Goal: Navigation & Orientation: Find specific page/section

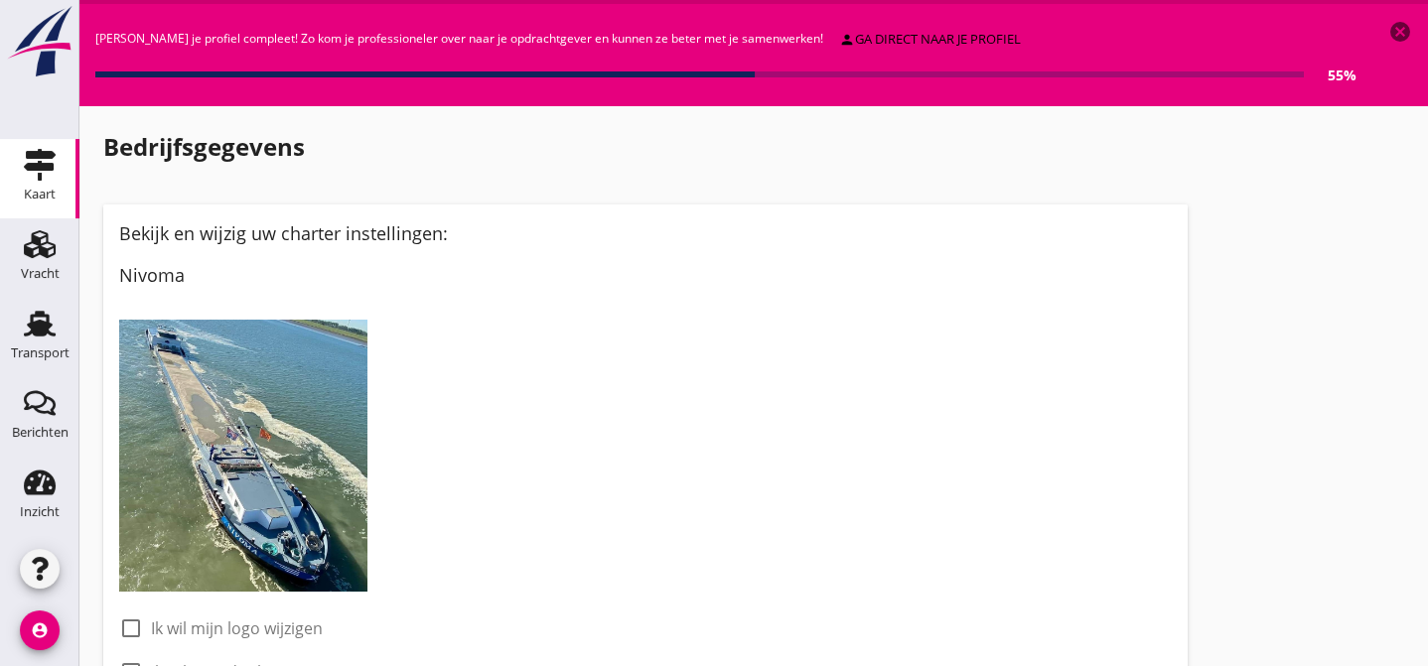
click at [30, 161] on icon "Kaart" at bounding box center [40, 165] width 32 height 32
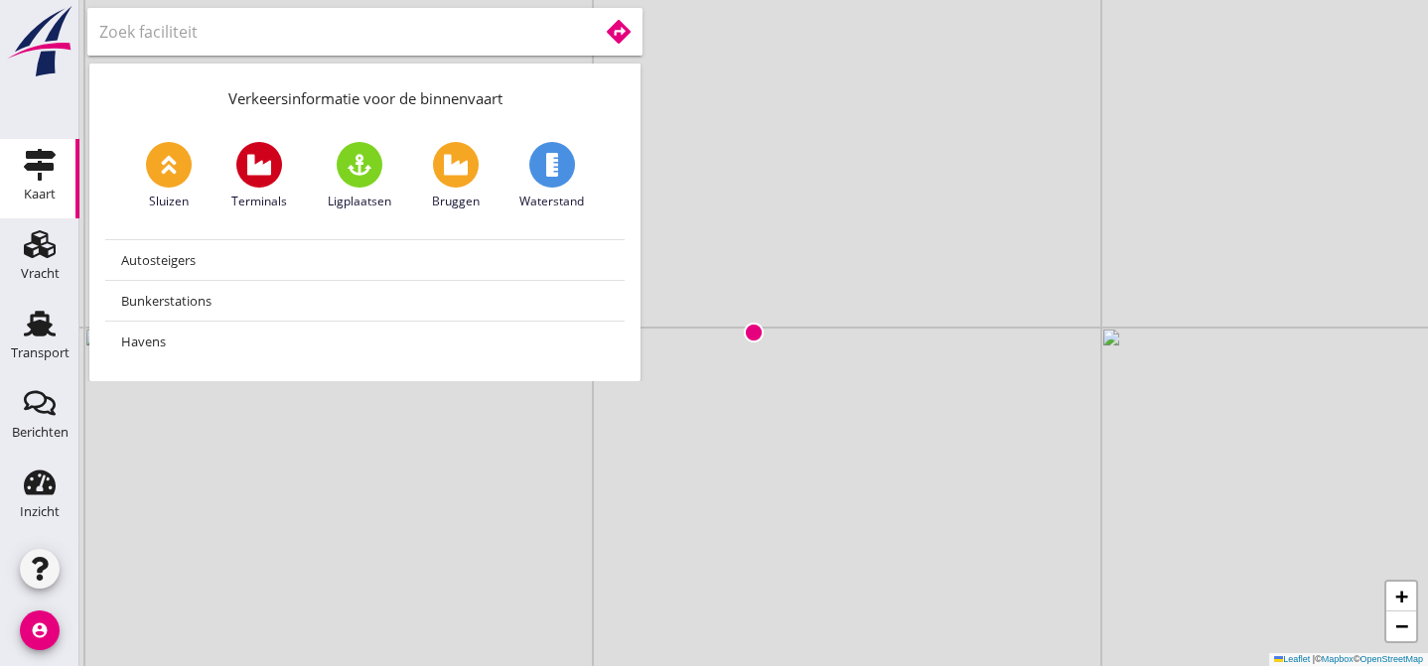
click at [150, 33] on input "text" at bounding box center [334, 32] width 471 height 32
type input "b"
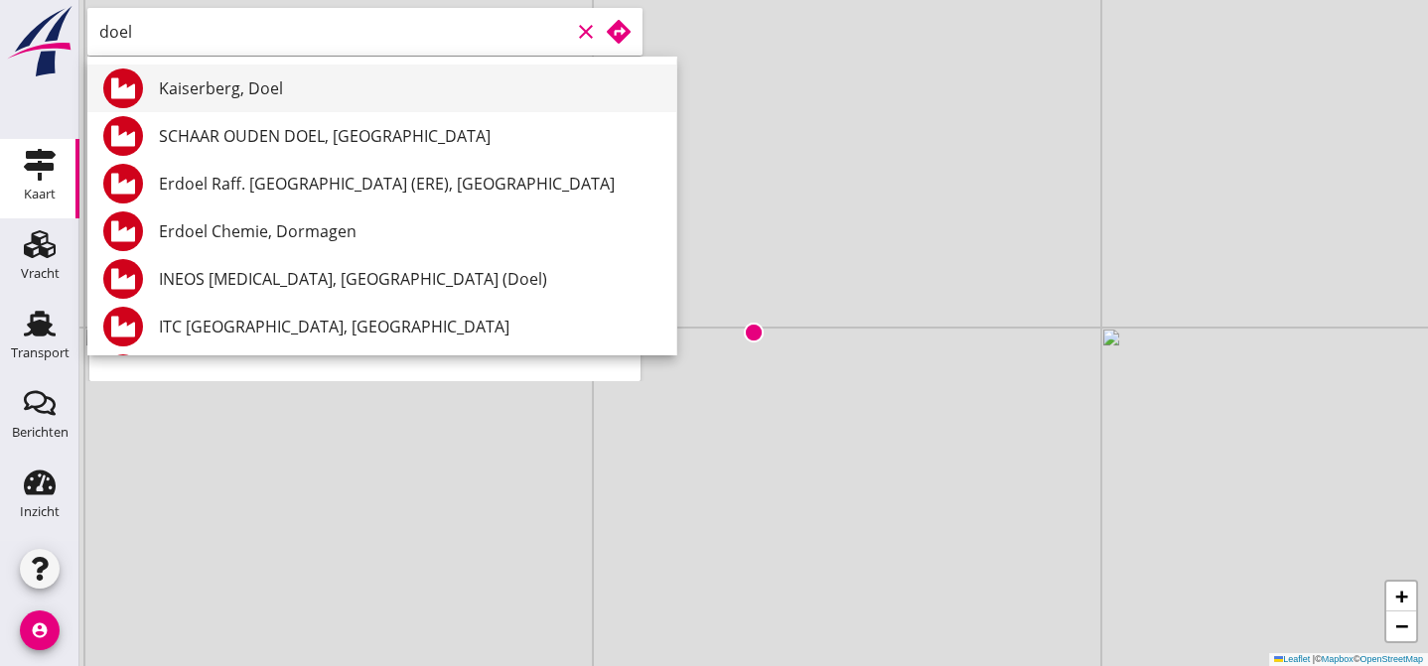
click at [197, 83] on div "Kaiserberg, Doel" at bounding box center [409, 88] width 501 height 24
type input "Kaiserberg, Doel"
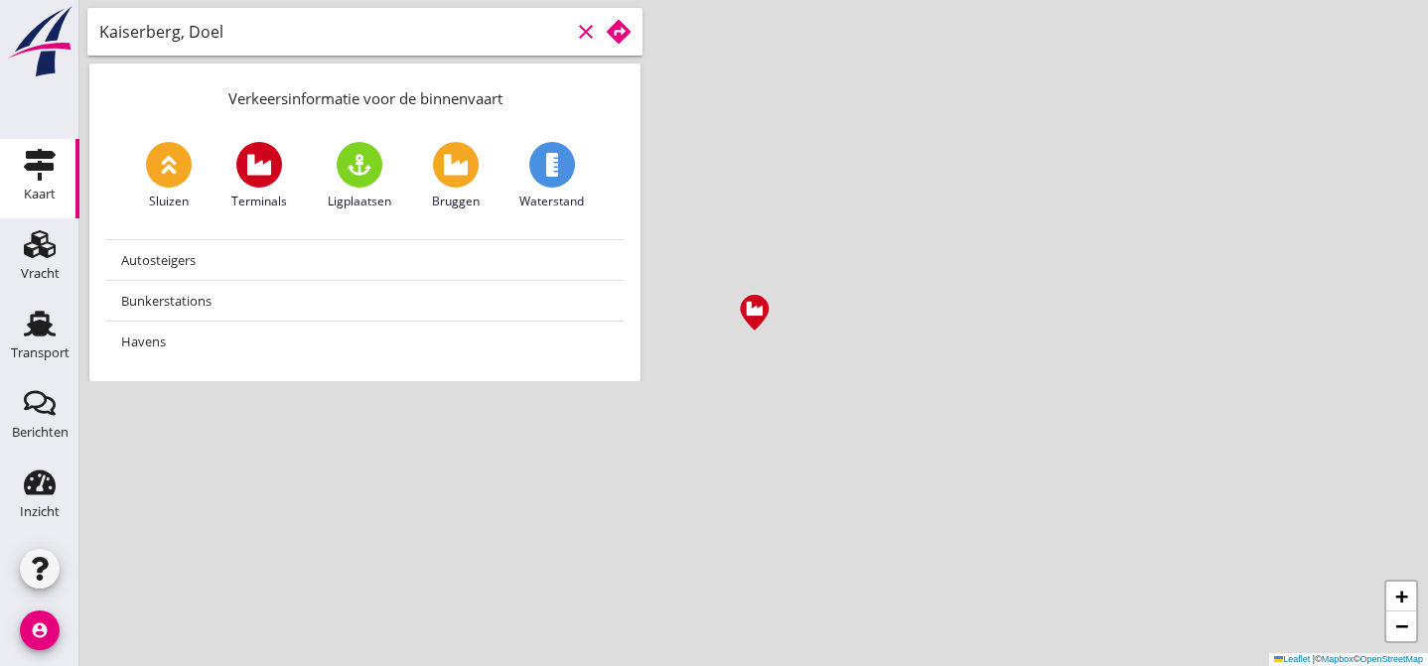
click at [624, 32] on use at bounding box center [619, 32] width 24 height 24
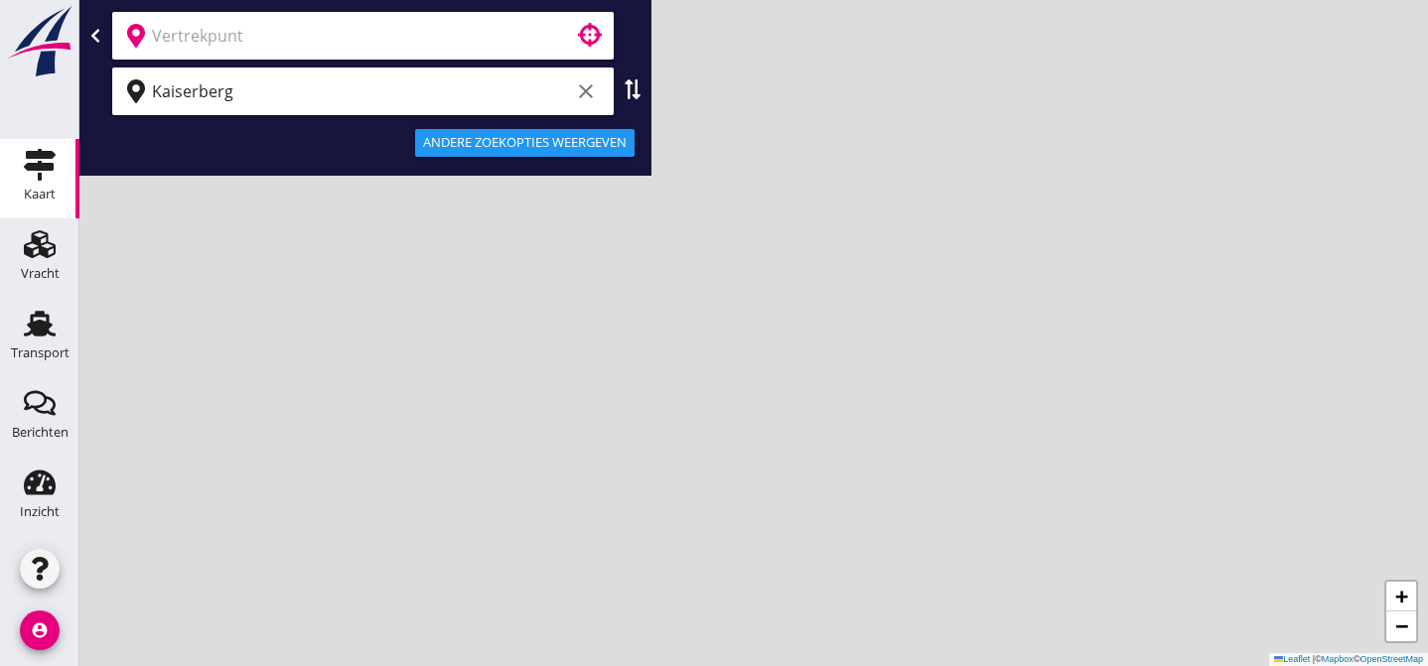
click at [636, 80] on use at bounding box center [632, 89] width 16 height 20
type input "Kaiserberg"
click at [193, 99] on input "text" at bounding box center [349, 91] width 394 height 32
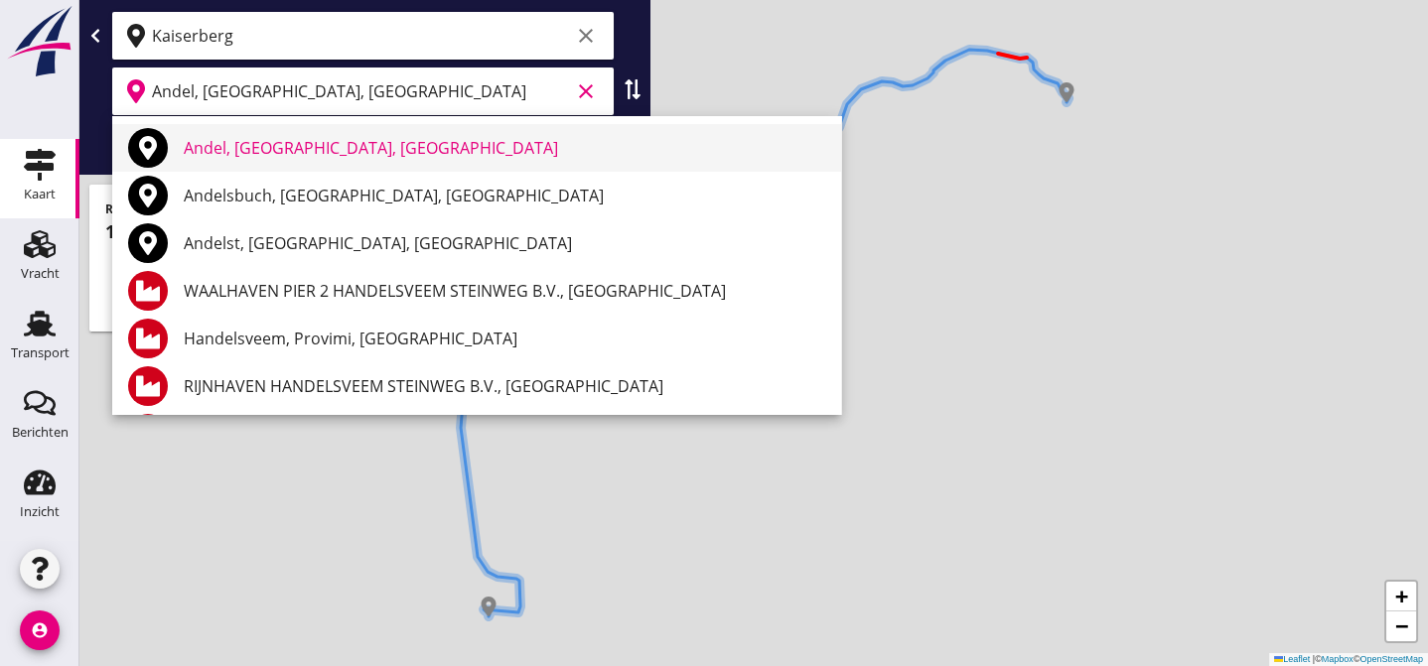
click at [214, 151] on div "Andel, [GEOGRAPHIC_DATA], [GEOGRAPHIC_DATA]" at bounding box center [504, 148] width 641 height 24
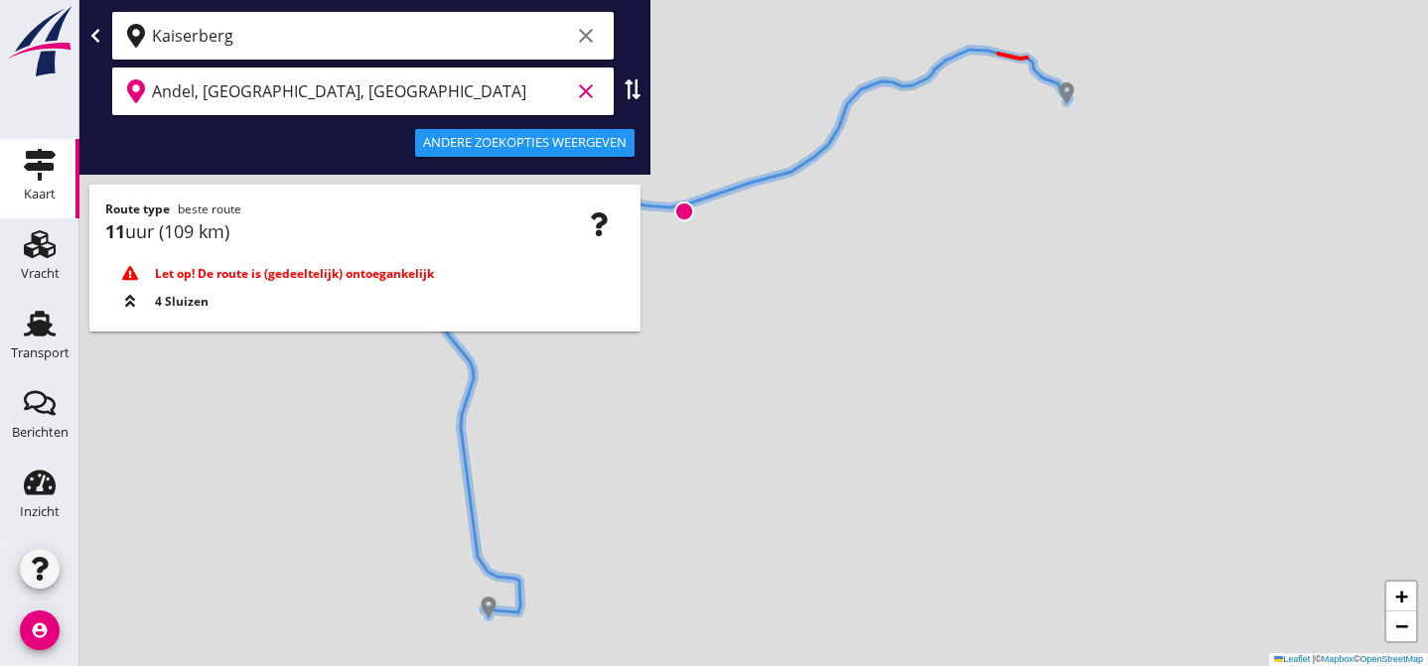
type input "Andel, [GEOGRAPHIC_DATA], [GEOGRAPHIC_DATA]"
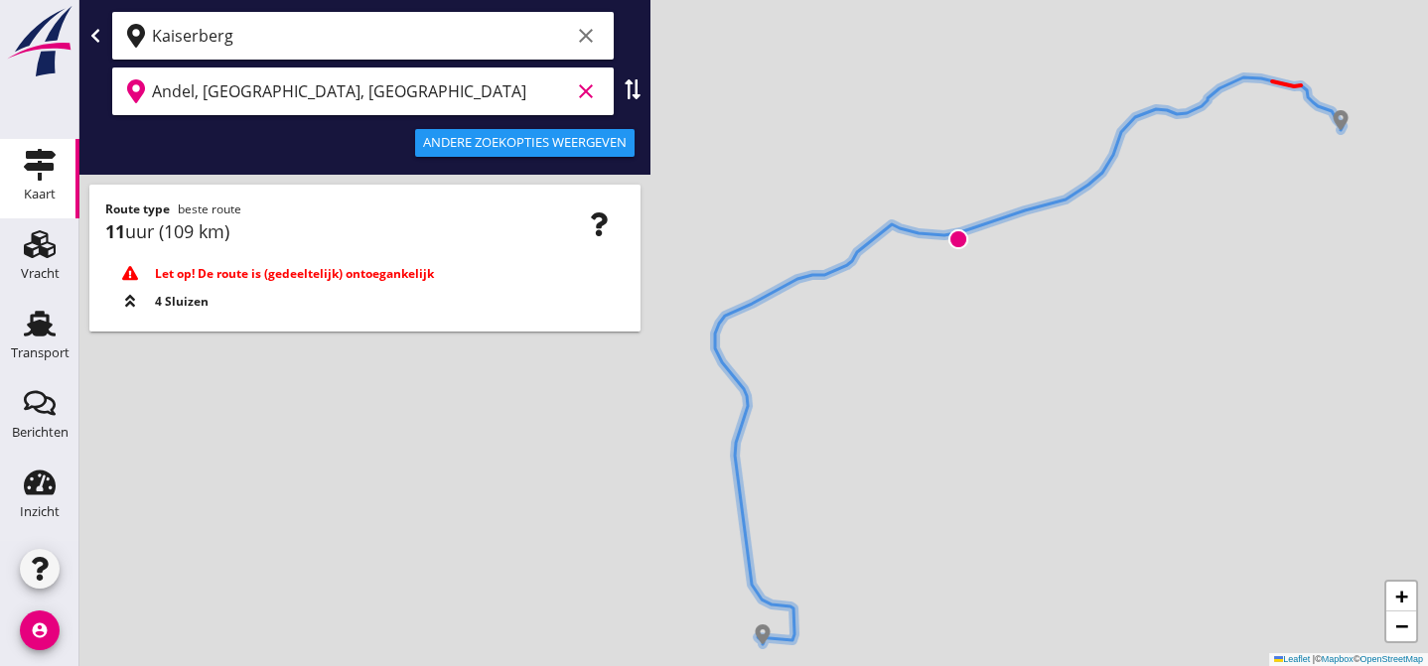
drag, startPoint x: 762, startPoint y: 321, endPoint x: 1069, endPoint y: 350, distance: 309.2
click at [1069, 350] on div "+ − Leaflet | © Mapbox © OpenStreetMap" at bounding box center [753, 333] width 1348 height 666
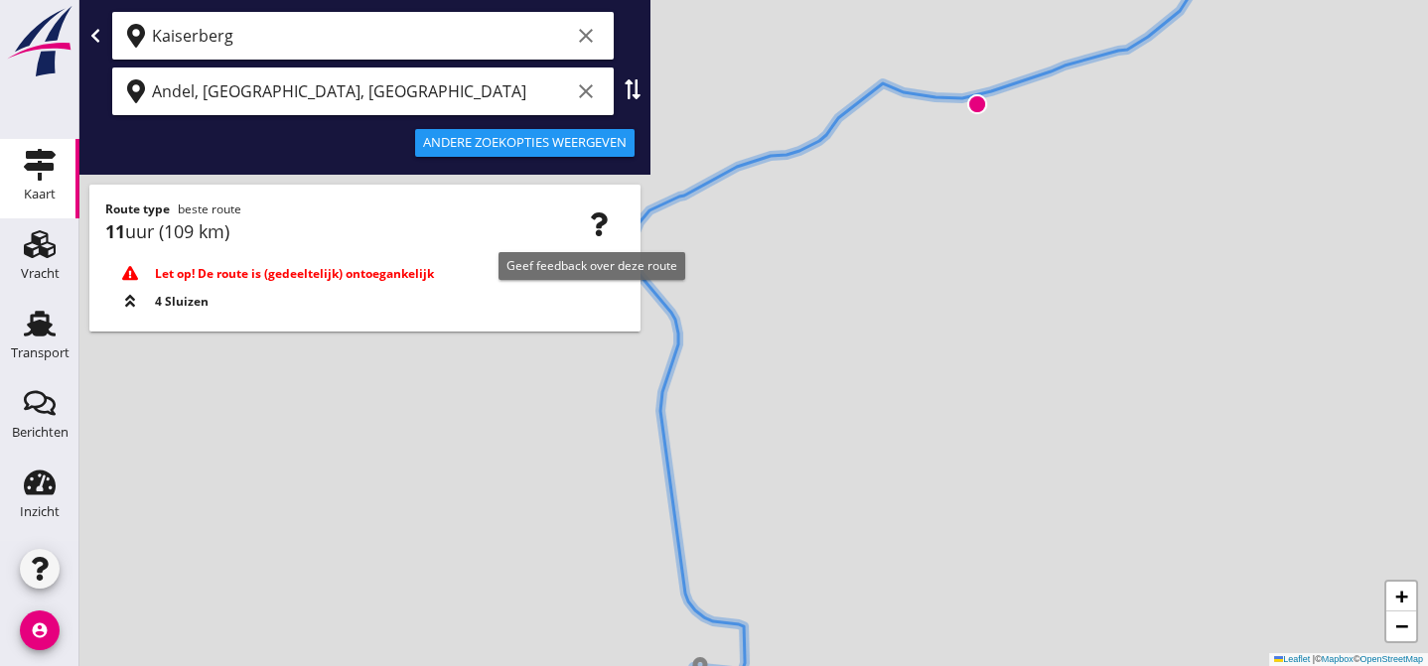
click at [602, 228] on icon "button" at bounding box center [599, 224] width 24 height 24
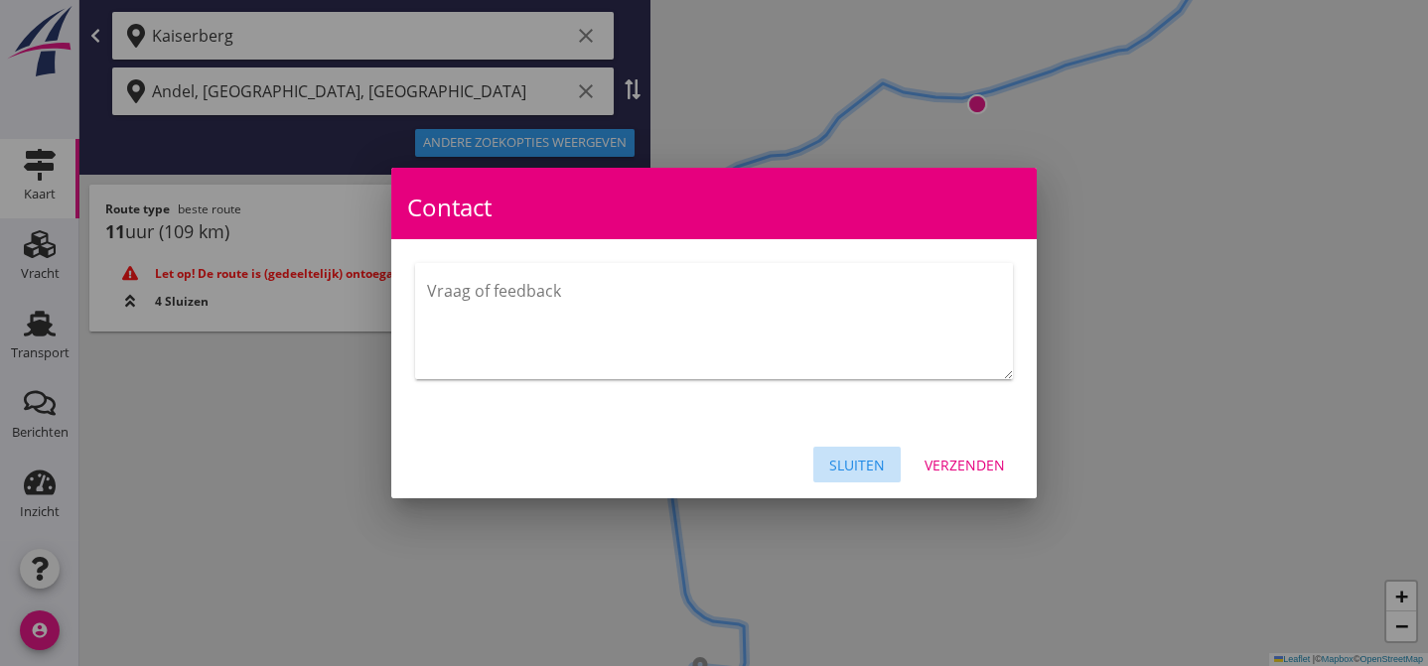
click at [860, 463] on div "Sluiten" at bounding box center [857, 465] width 56 height 21
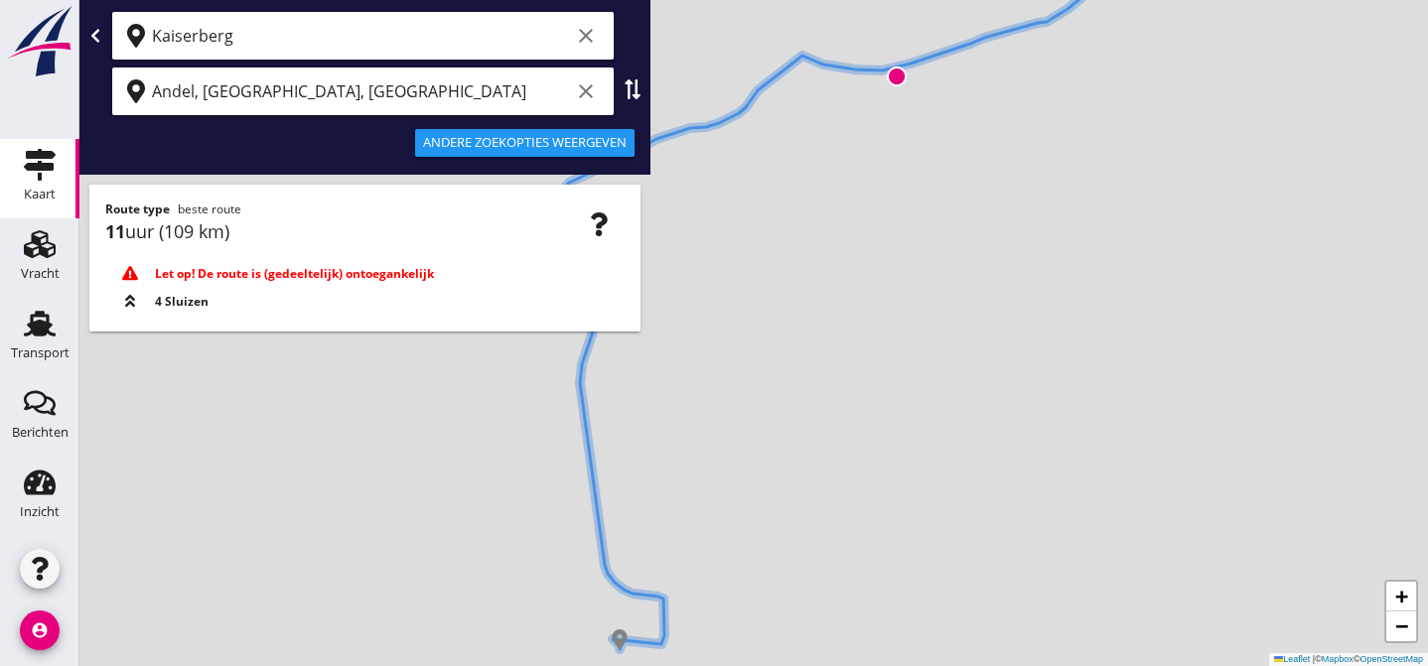
drag, startPoint x: 882, startPoint y: 397, endPoint x: 1036, endPoint y: 412, distance: 154.6
click at [985, 410] on div "+ − Leaflet | © Mapbox © OpenStreetMap" at bounding box center [753, 333] width 1348 height 666
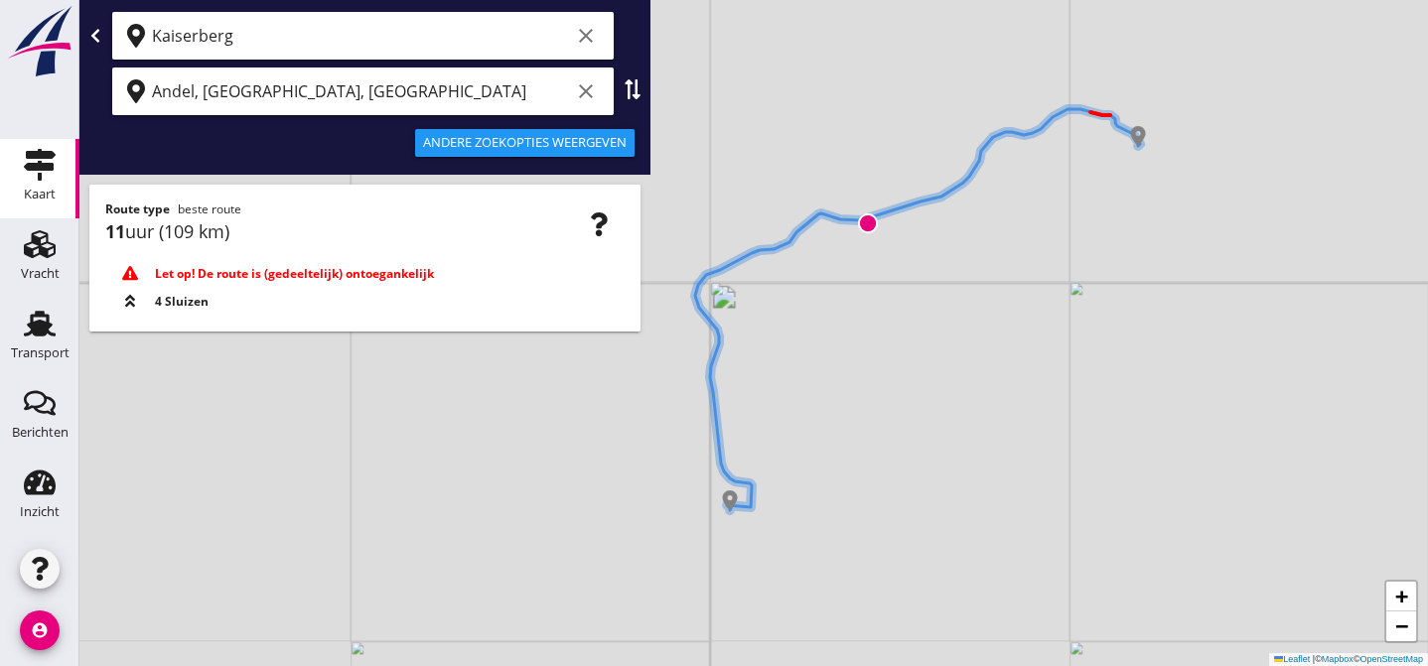
drag, startPoint x: 906, startPoint y: 324, endPoint x: 859, endPoint y: 428, distance: 114.6
click at [859, 425] on div "+ − Leaflet | © Mapbox © OpenStreetMap" at bounding box center [753, 333] width 1348 height 666
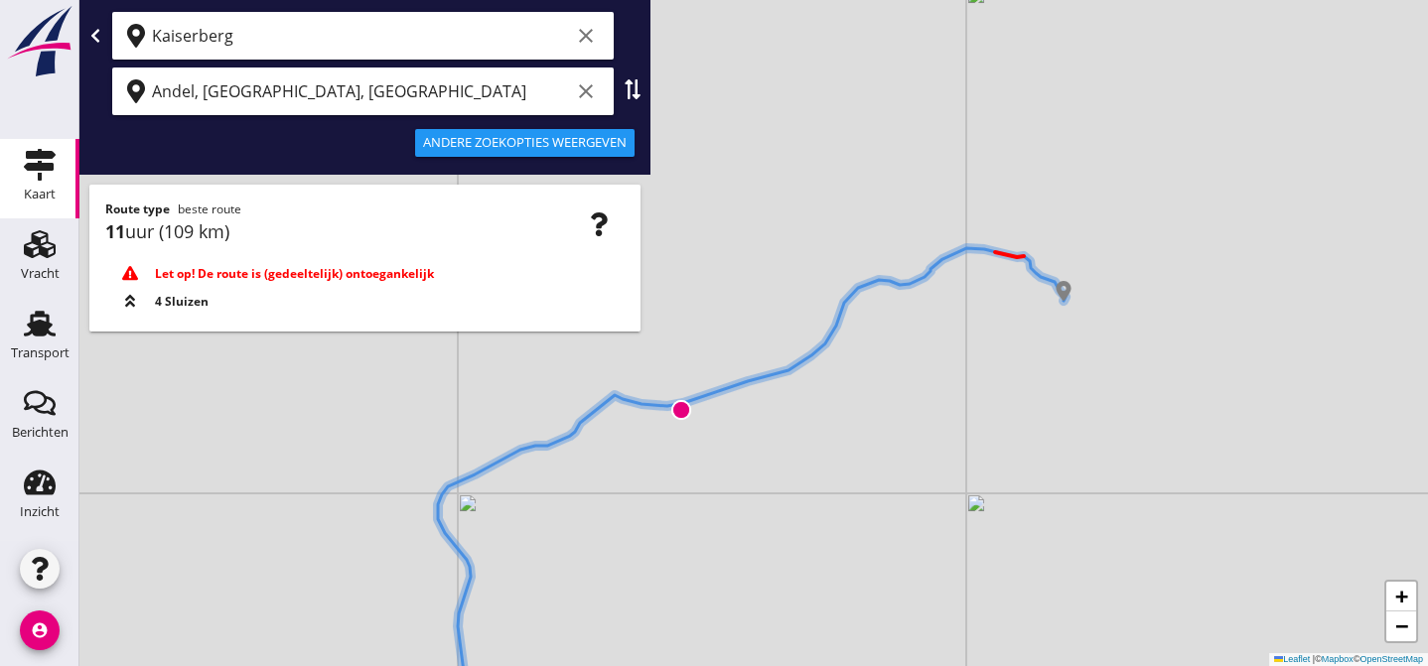
drag, startPoint x: 1040, startPoint y: 324, endPoint x: 1009, endPoint y: 366, distance: 53.2
click at [1004, 369] on div "+ − Leaflet | © Mapbox © OpenStreetMap" at bounding box center [753, 333] width 1348 height 666
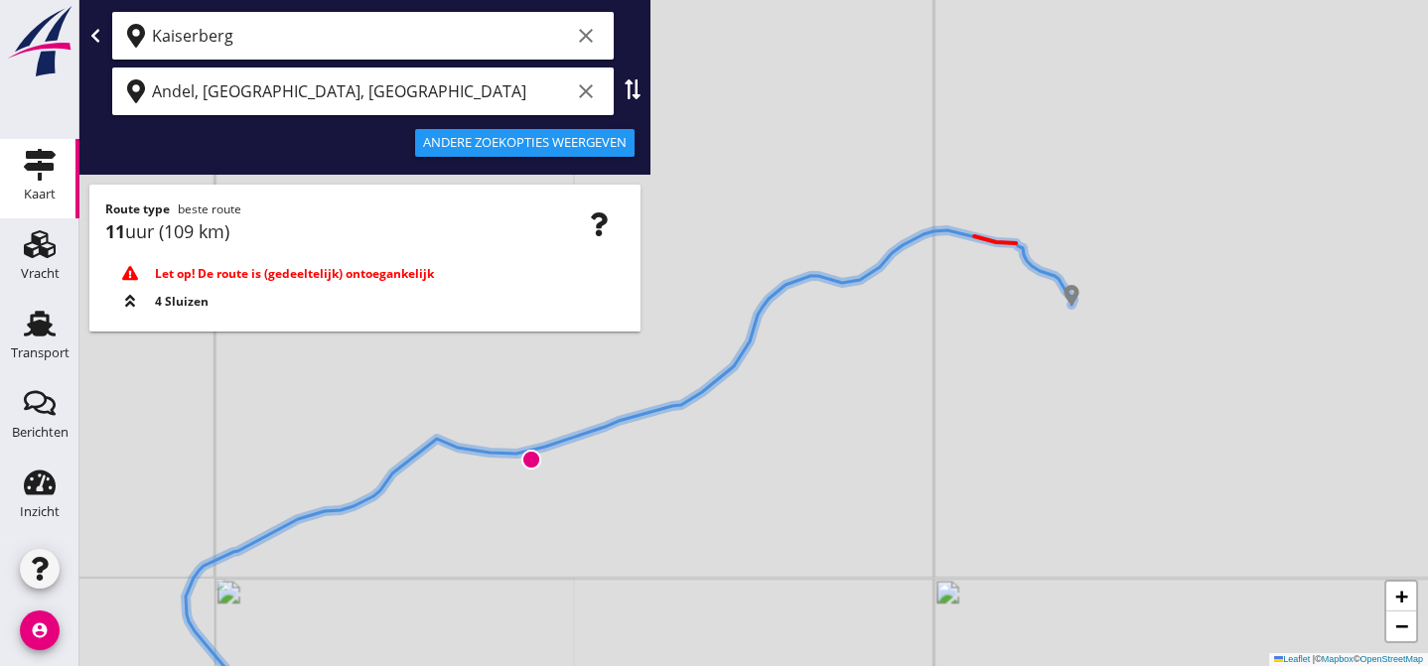
drag, startPoint x: 1003, startPoint y: 306, endPoint x: 988, endPoint y: 398, distance: 93.5
click at [990, 397] on div "+ − Leaflet | © Mapbox © OpenStreetMap" at bounding box center [753, 333] width 1348 height 666
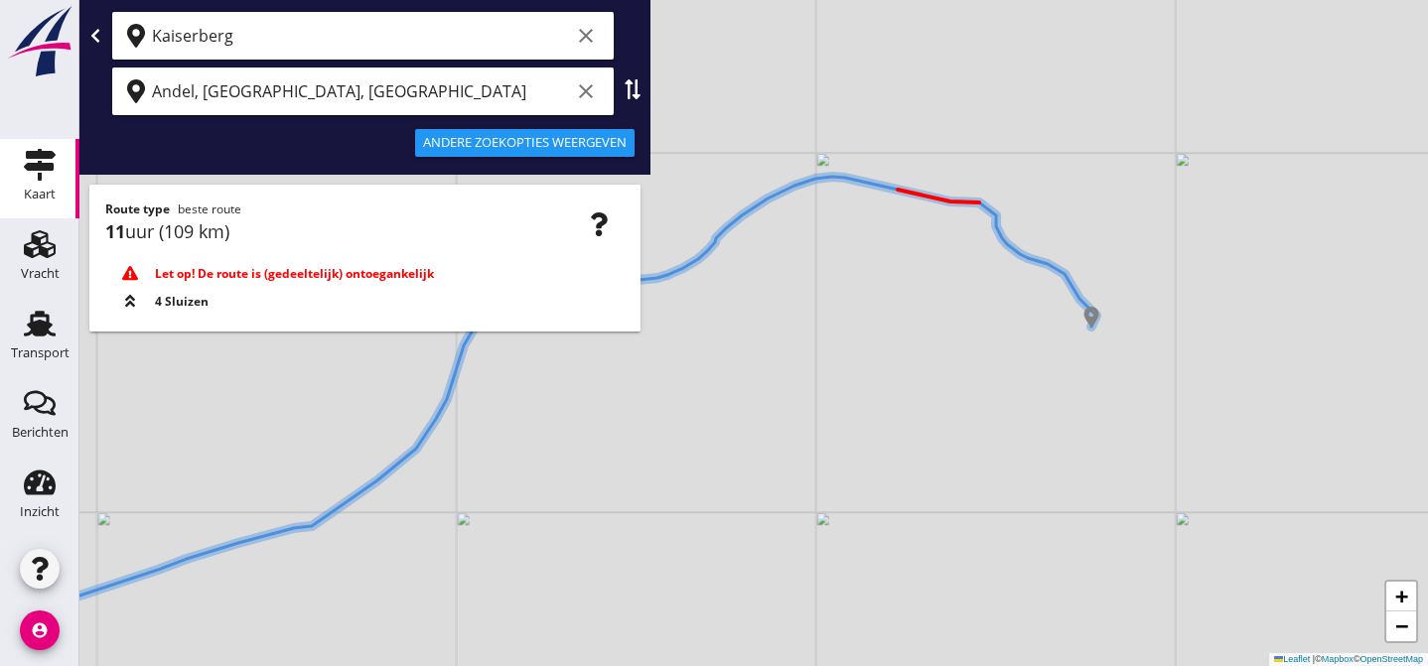
drag, startPoint x: 1055, startPoint y: 480, endPoint x: 992, endPoint y: 362, distance: 133.3
click at [991, 368] on div "+ − Leaflet | © Mapbox © OpenStreetMap" at bounding box center [753, 333] width 1348 height 666
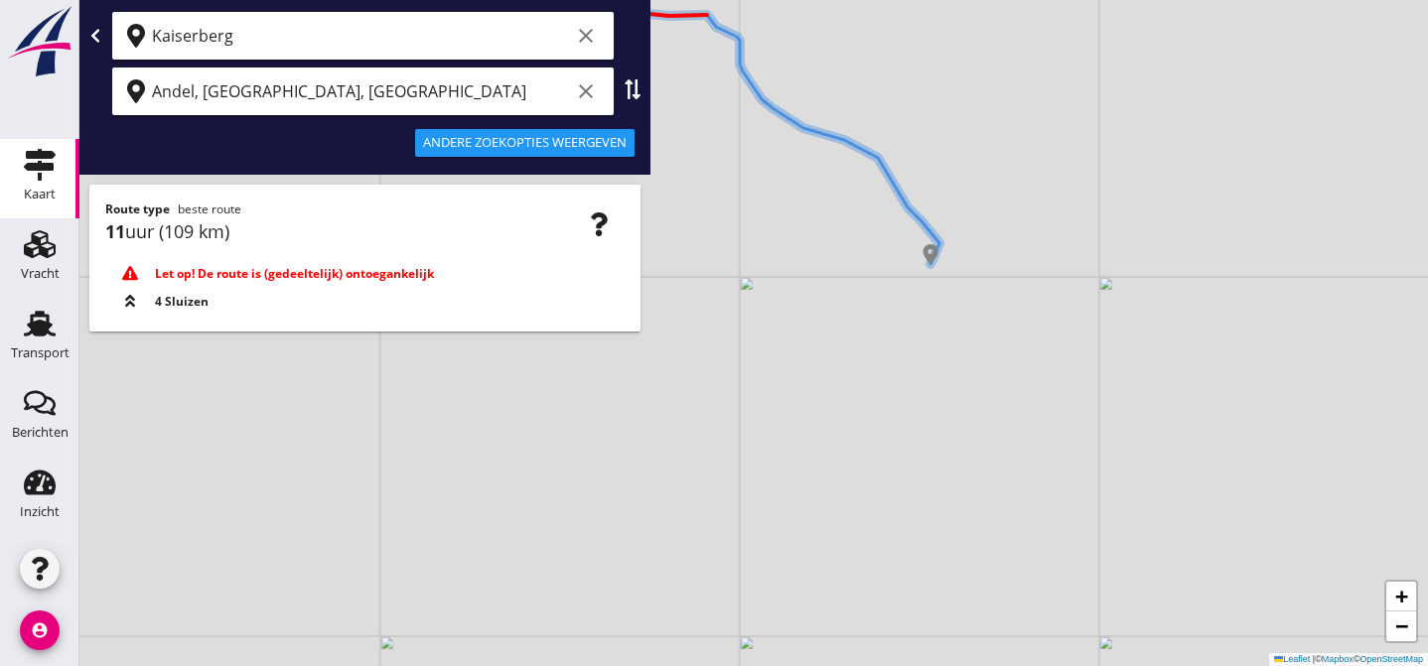
drag, startPoint x: 1071, startPoint y: 434, endPoint x: 988, endPoint y: 437, distance: 83.5
click at [988, 437] on div "+ − Leaflet | © Mapbox © OpenStreetMap" at bounding box center [753, 333] width 1348 height 666
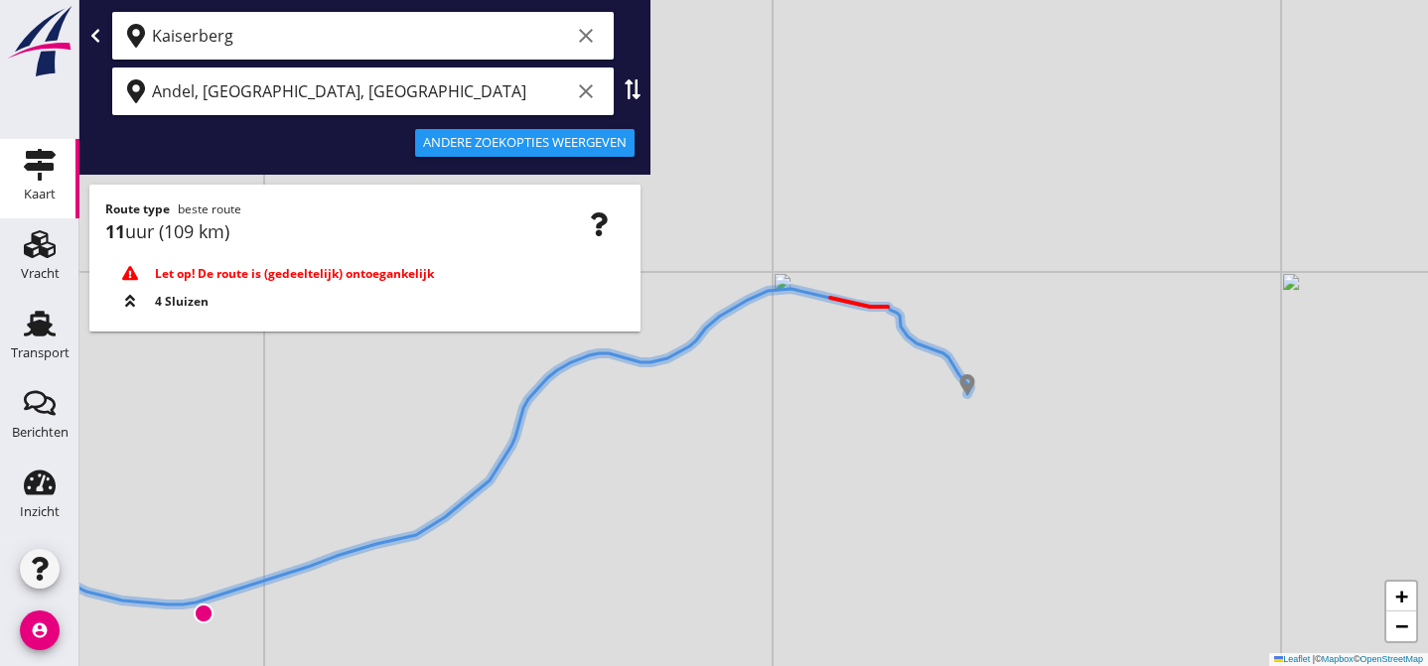
drag, startPoint x: 737, startPoint y: 481, endPoint x: 808, endPoint y: 483, distance: 71.5
click at [807, 483] on div "+ − Leaflet | © Mapbox © OpenStreetMap" at bounding box center [753, 333] width 1348 height 666
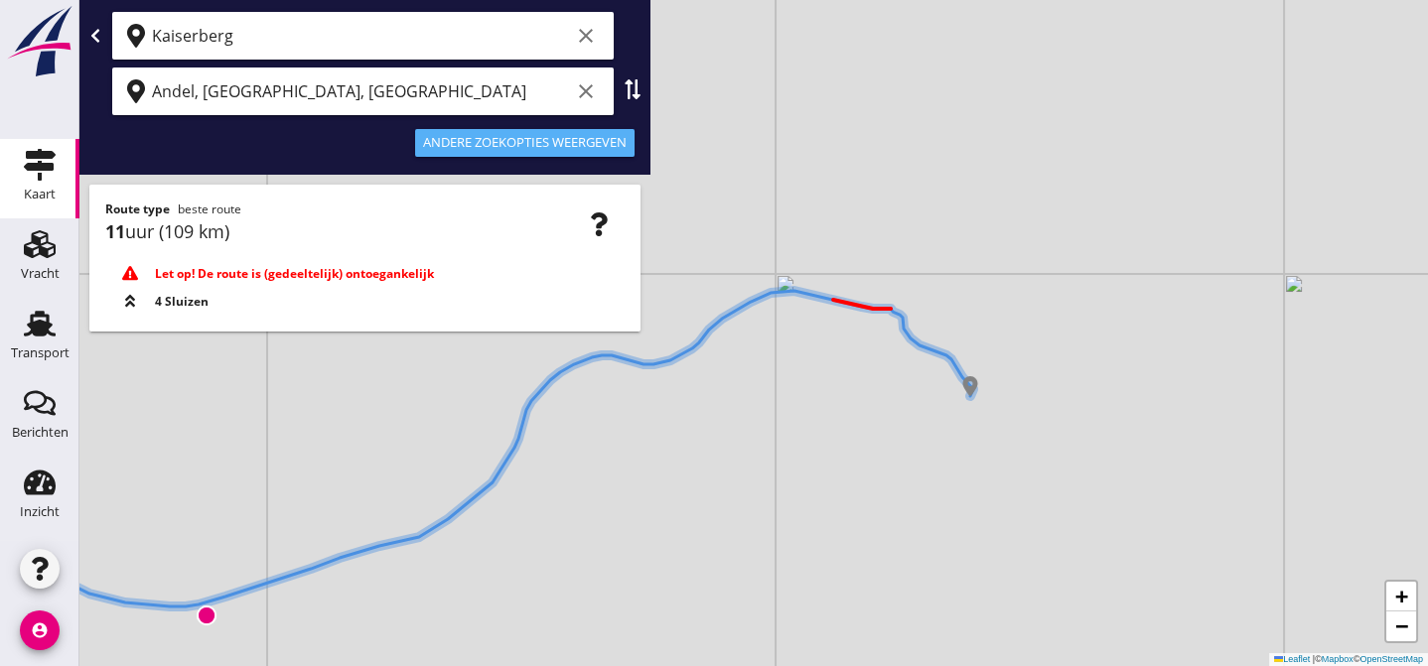
click at [527, 145] on div "Andere zoekopties weergeven" at bounding box center [525, 143] width 204 height 20
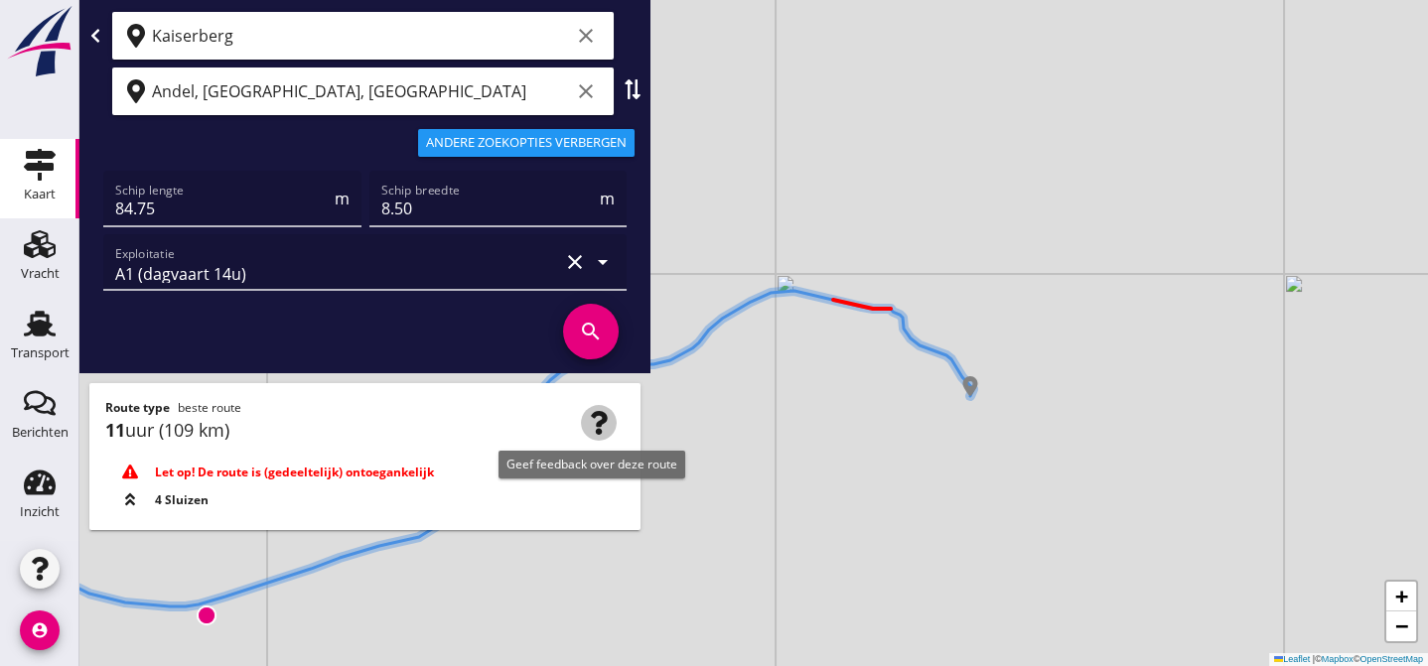
click at [597, 421] on icon "button" at bounding box center [599, 423] width 24 height 24
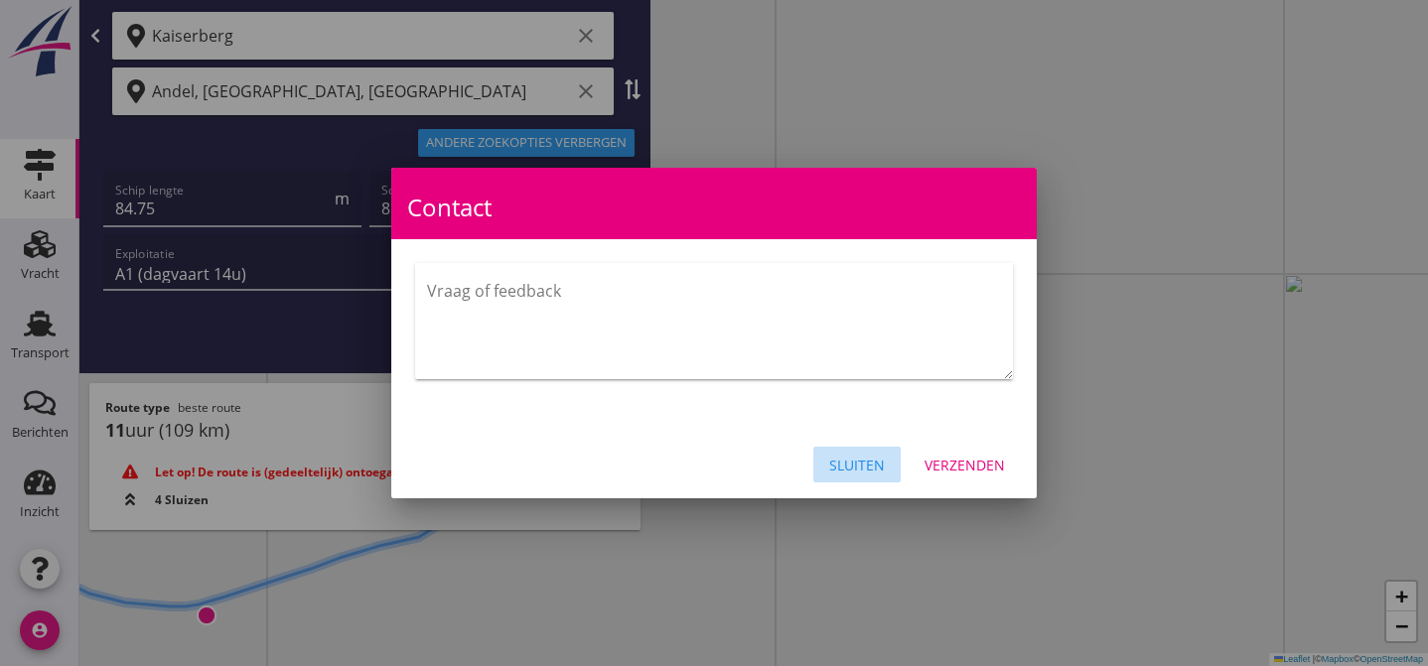
click at [870, 466] on div "Sluiten" at bounding box center [857, 465] width 56 height 21
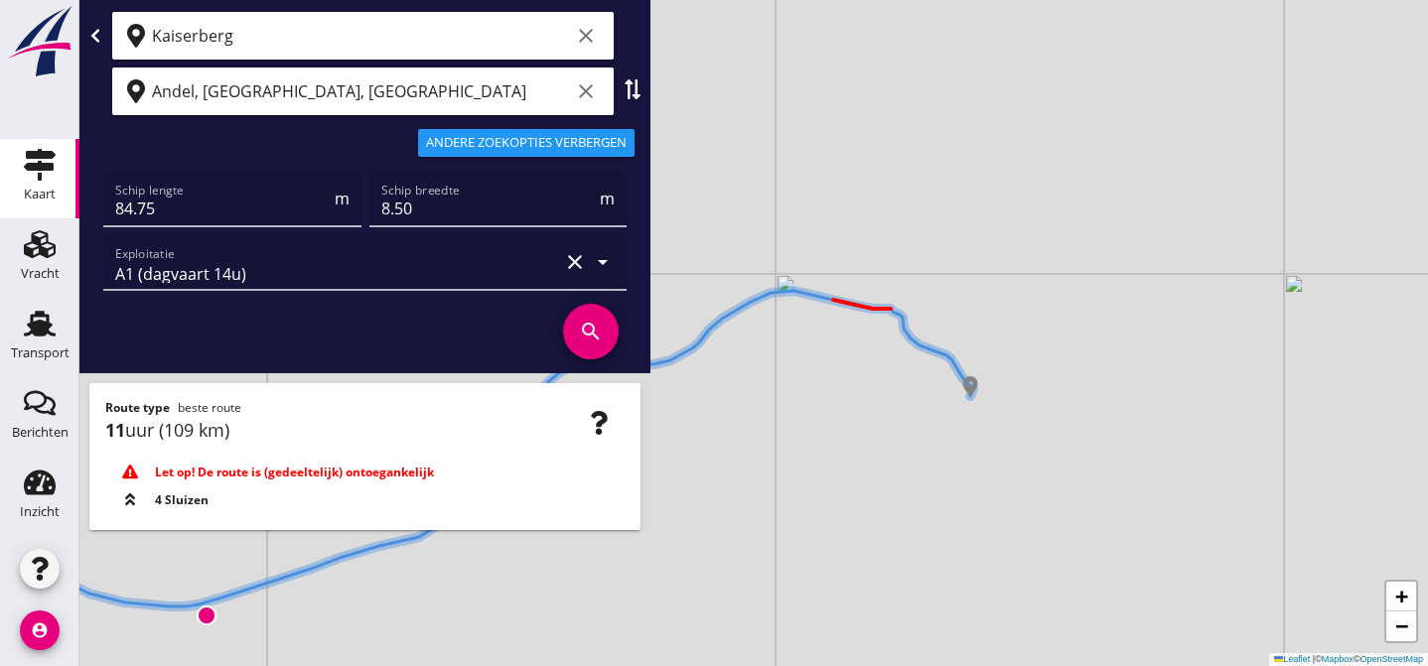
click at [96, 29] on icon at bounding box center [95, 36] width 16 height 16
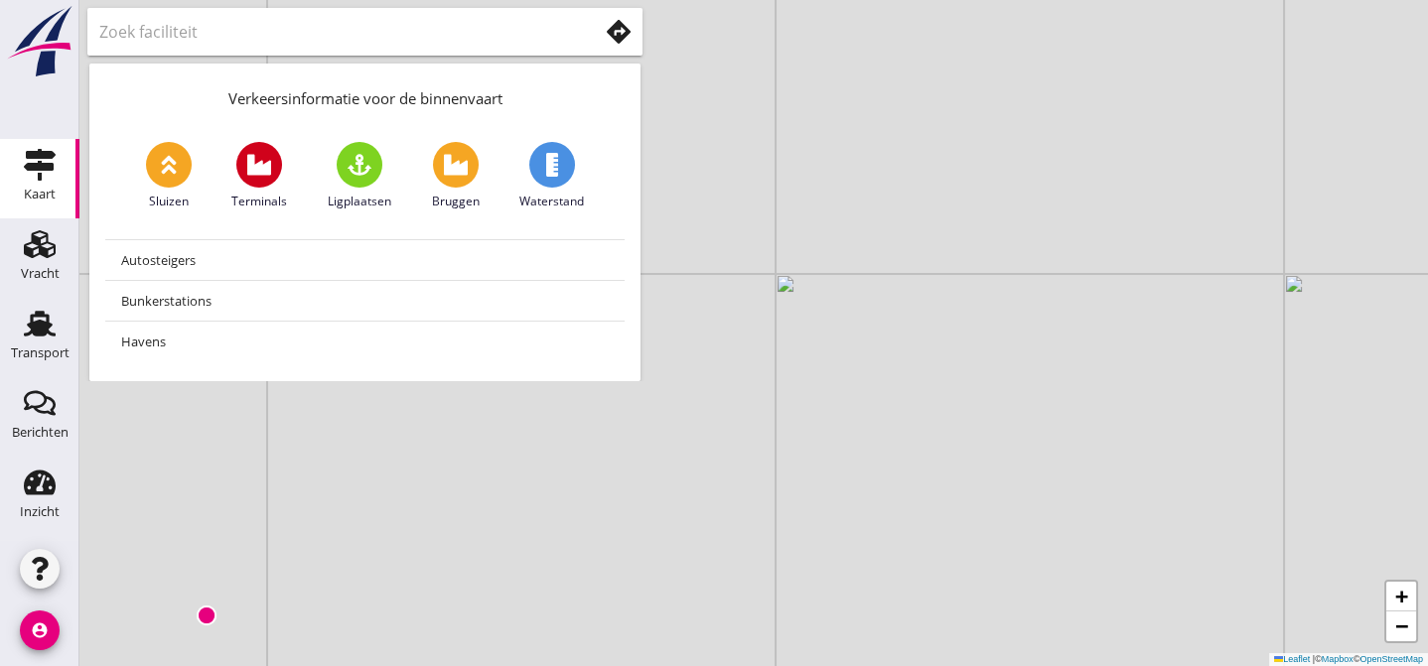
click at [32, 633] on icon "account_circle" at bounding box center [40, 631] width 40 height 40
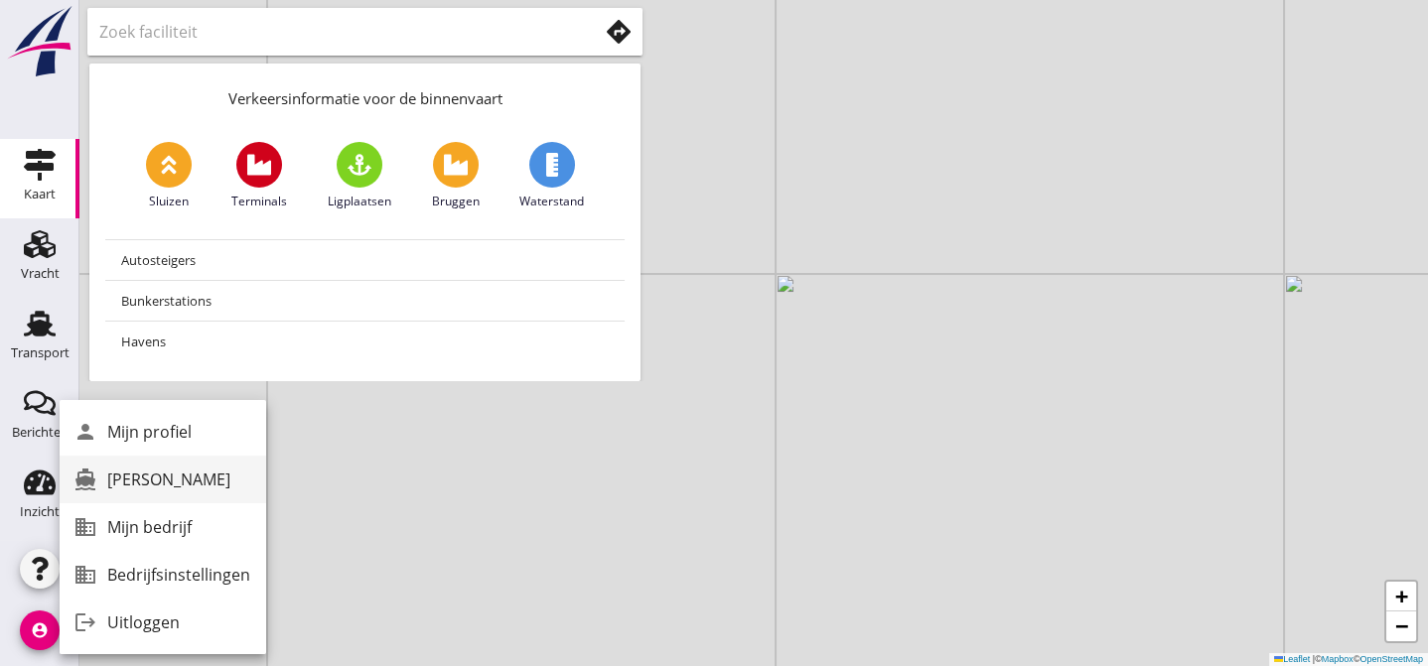
click at [134, 479] on div "[PERSON_NAME]" at bounding box center [178, 480] width 143 height 24
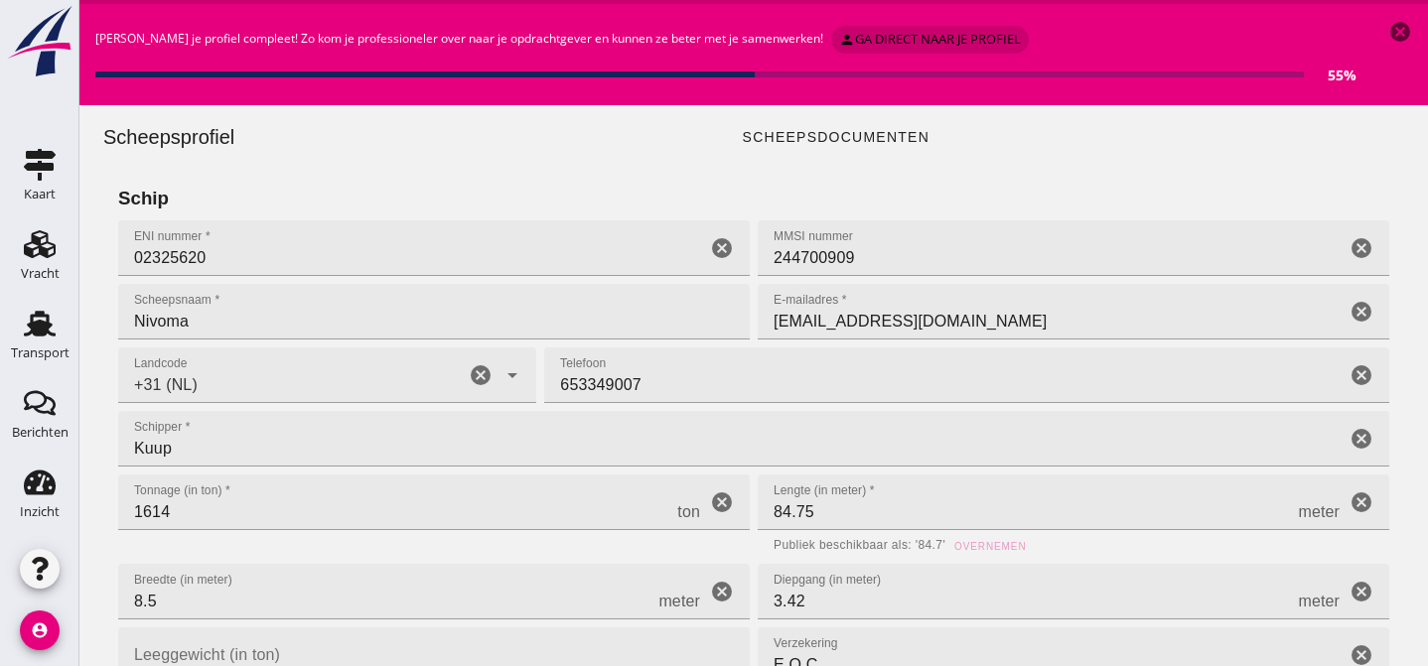
type input "+31 (NL)"
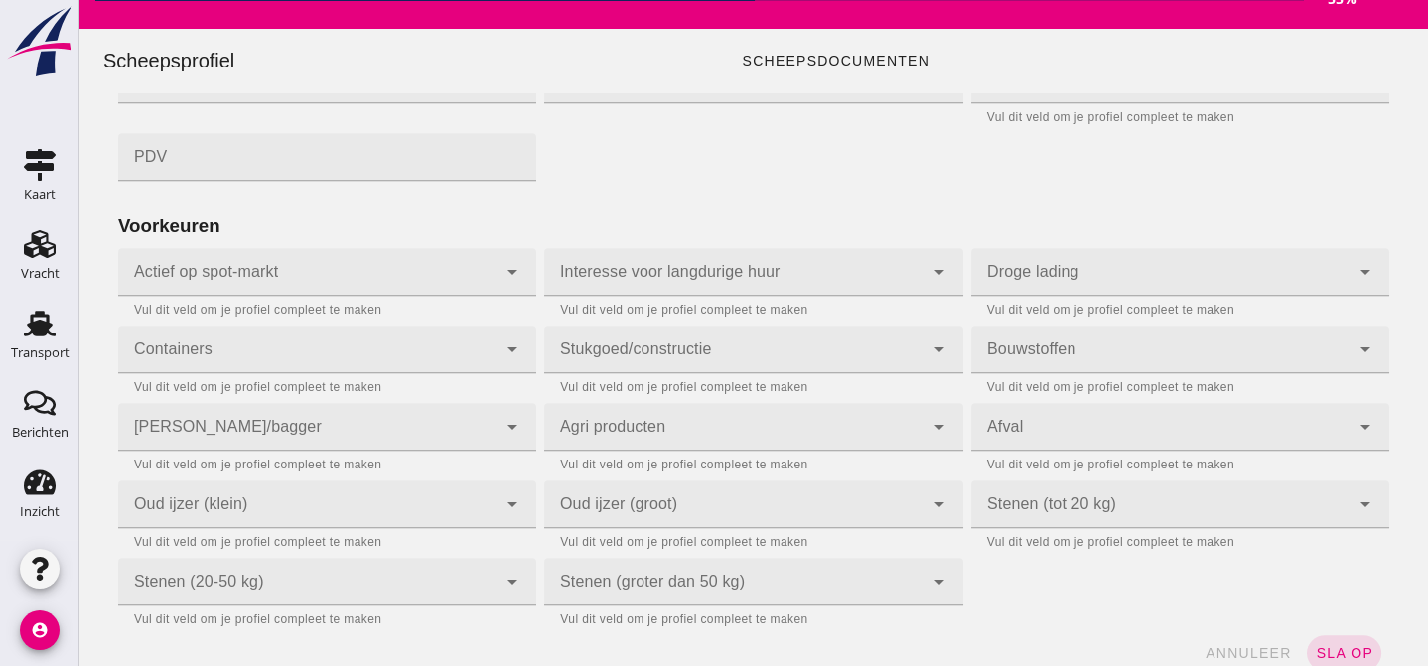
scroll to position [209, 0]
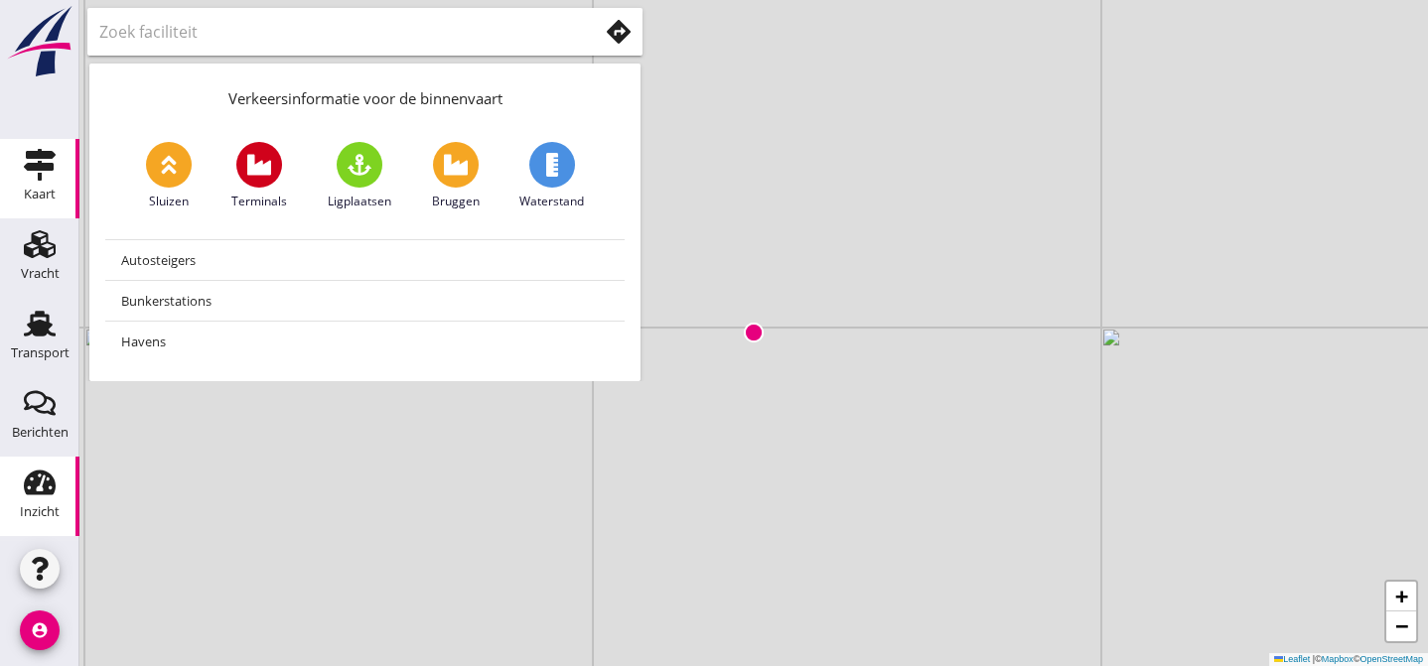
click at [40, 483] on use at bounding box center [40, 483] width 32 height 25
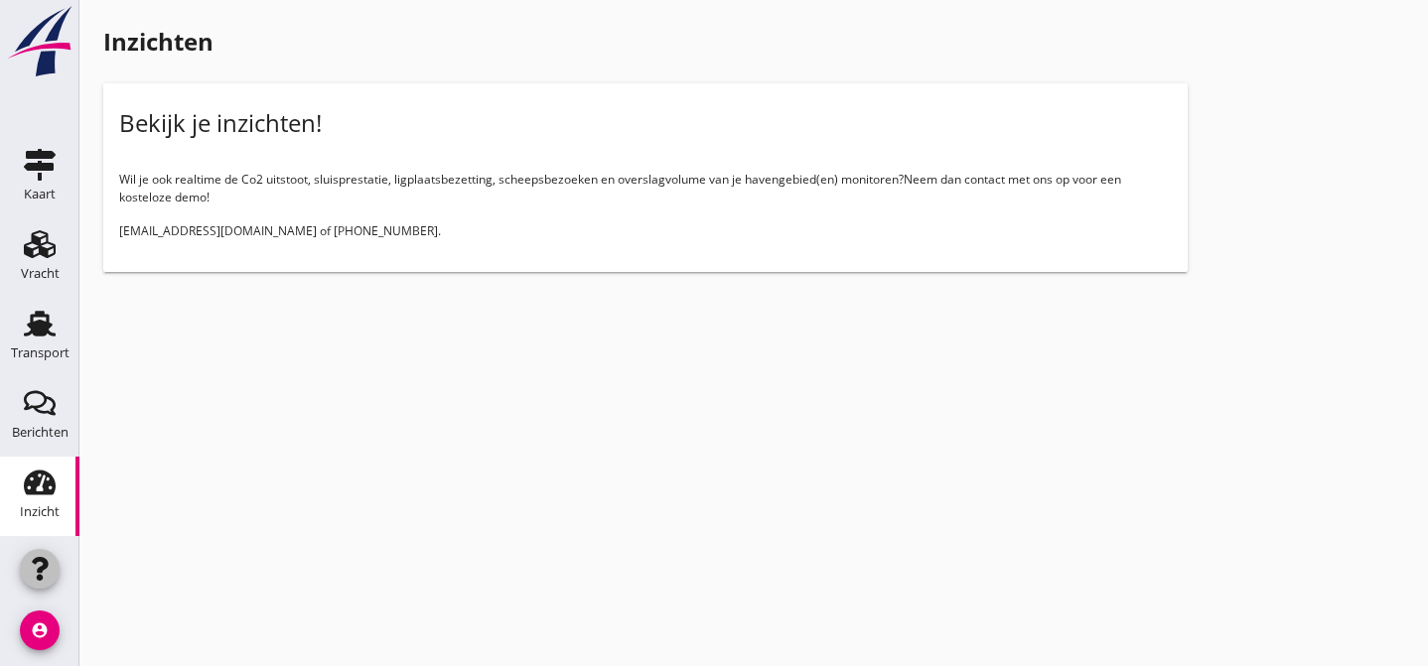
click at [36, 561] on use "button" at bounding box center [40, 569] width 16 height 24
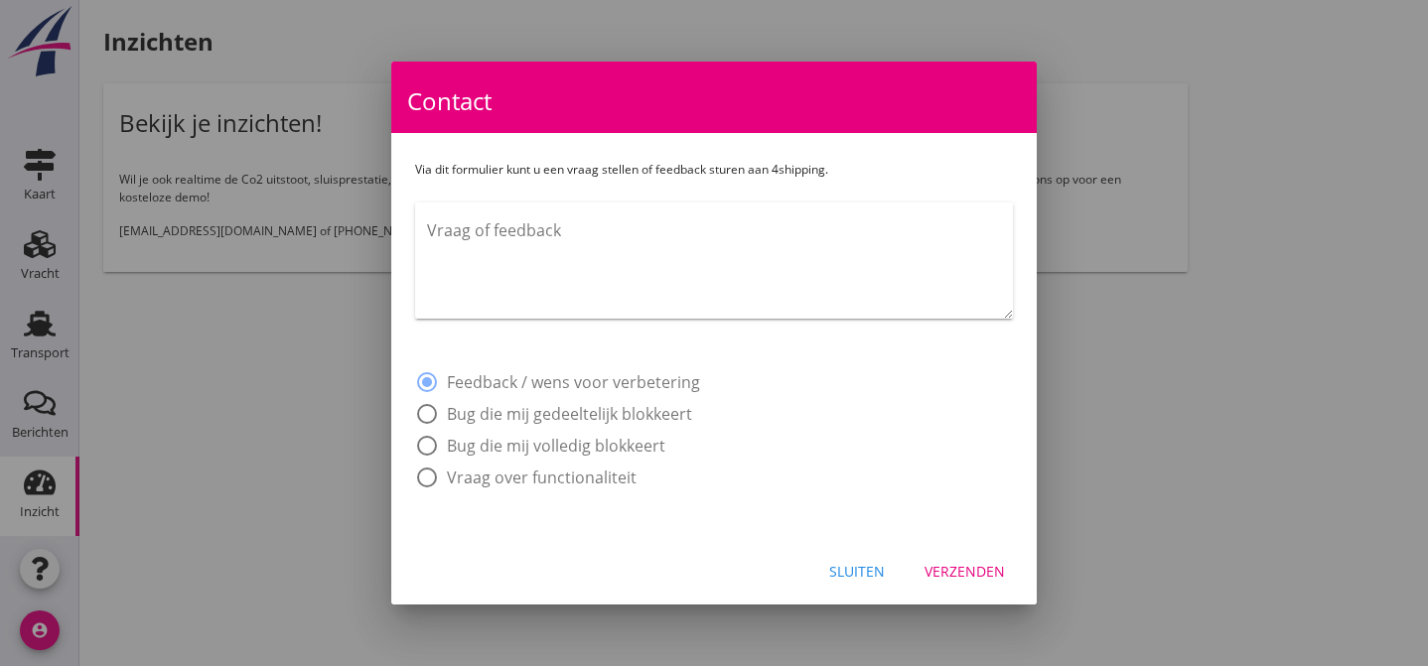
click at [35, 629] on div at bounding box center [714, 333] width 1428 height 666
click at [853, 569] on div "Sluiten" at bounding box center [857, 571] width 56 height 21
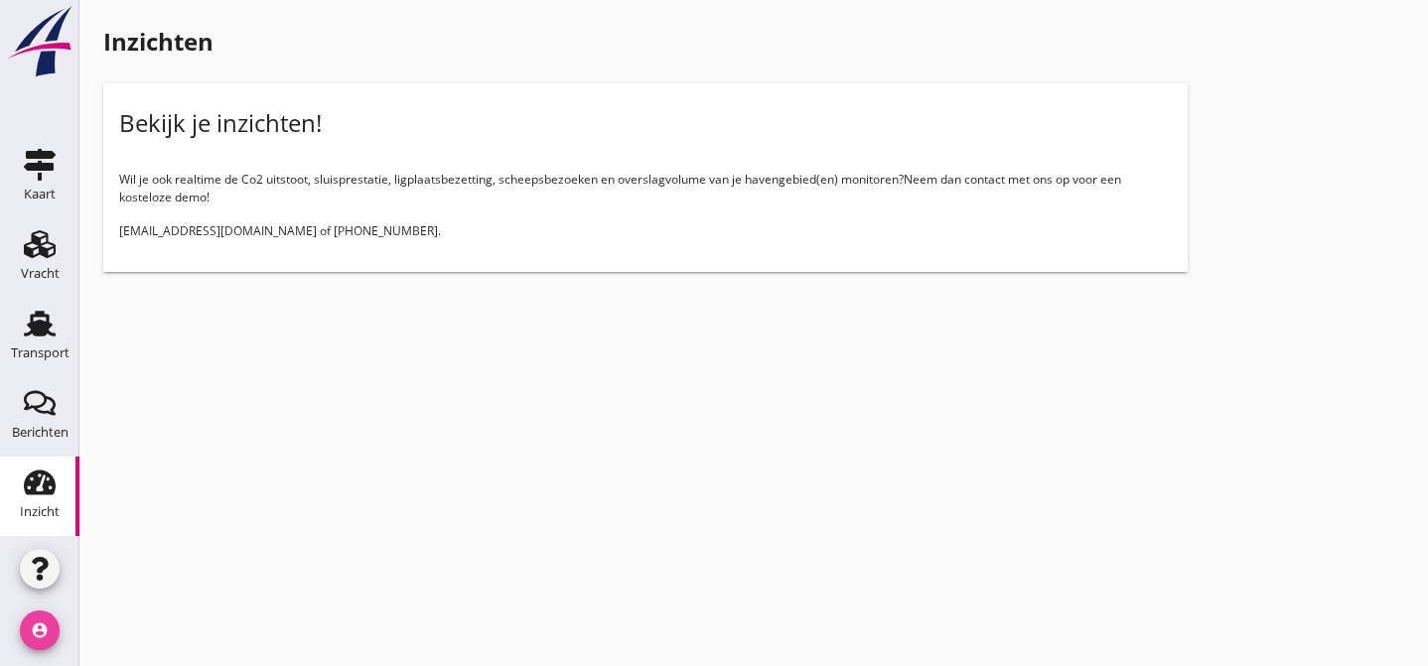
click at [36, 630] on icon "account_circle" at bounding box center [40, 631] width 40 height 40
